Goal: Information Seeking & Learning: Learn about a topic

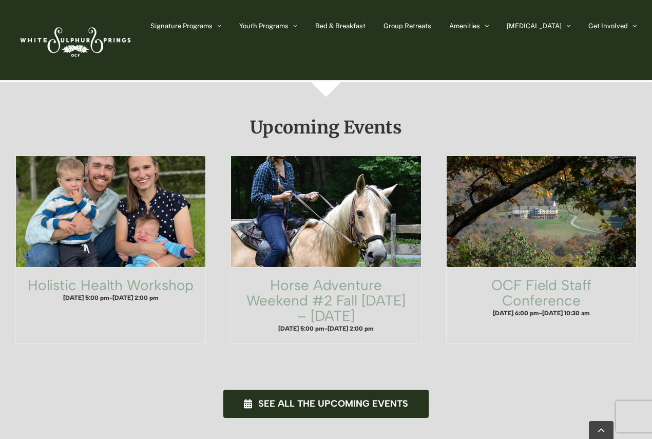
scroll to position [515, 0]
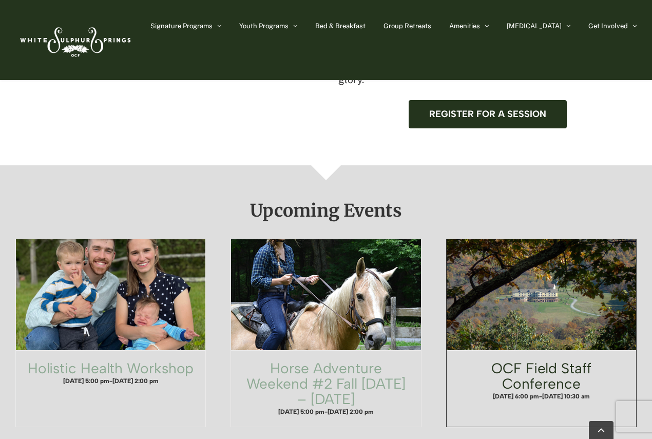
click at [550, 359] on link "OCF Field Staff Conference" at bounding box center [541, 375] width 100 height 33
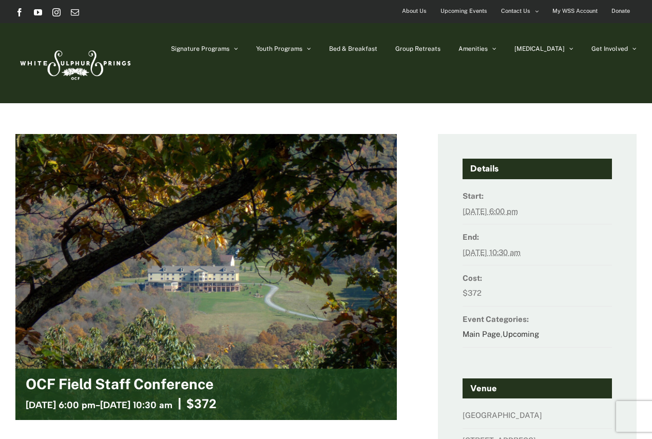
click at [75, 58] on img at bounding box center [74, 63] width 118 height 48
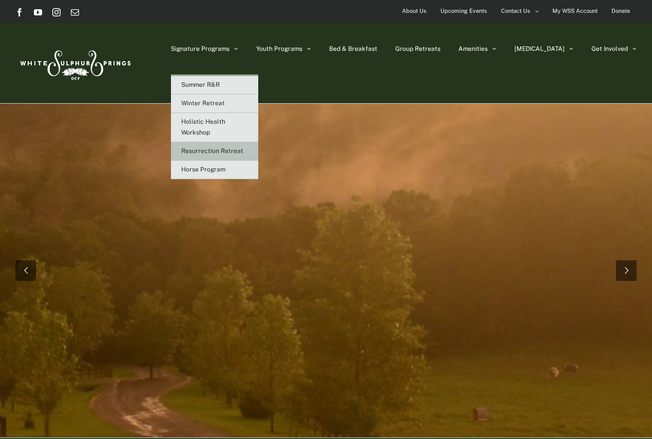
click at [254, 155] on link "Resurrection Retreat" at bounding box center [214, 151] width 87 height 18
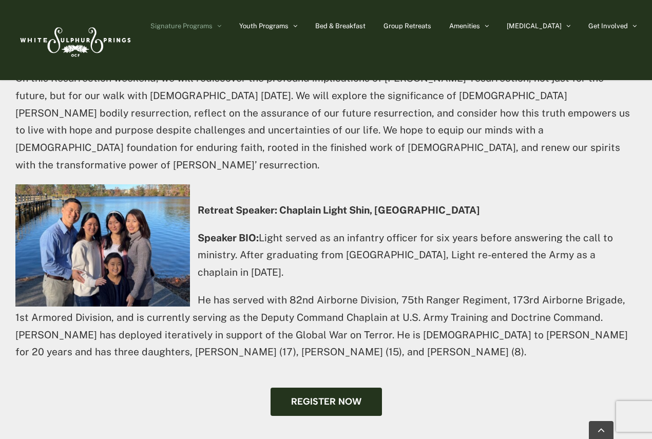
scroll to position [565, 0]
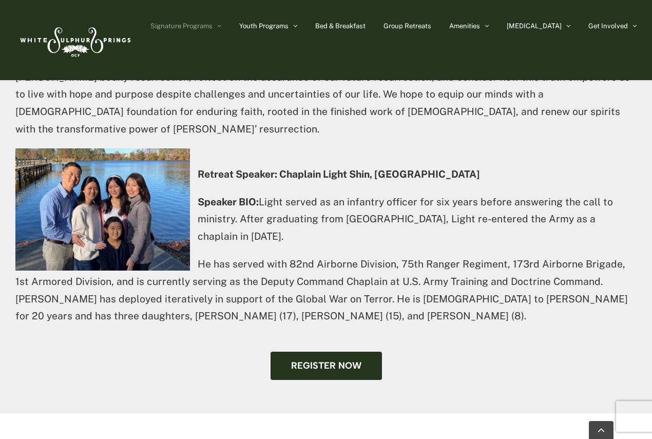
click at [123, 183] on img at bounding box center [102, 209] width 175 height 122
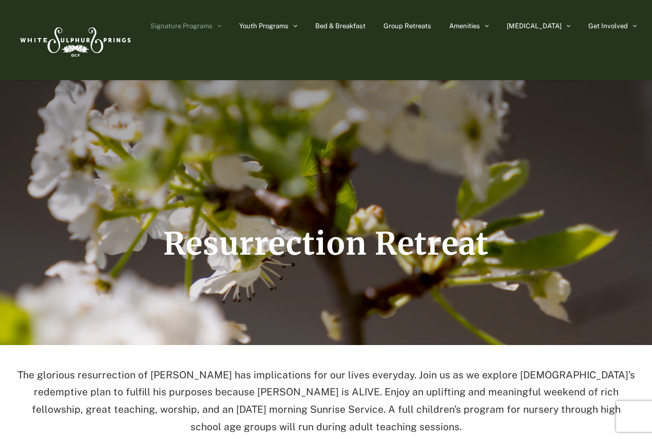
scroll to position [0, 0]
